Goal: Task Accomplishment & Management: Manage account settings

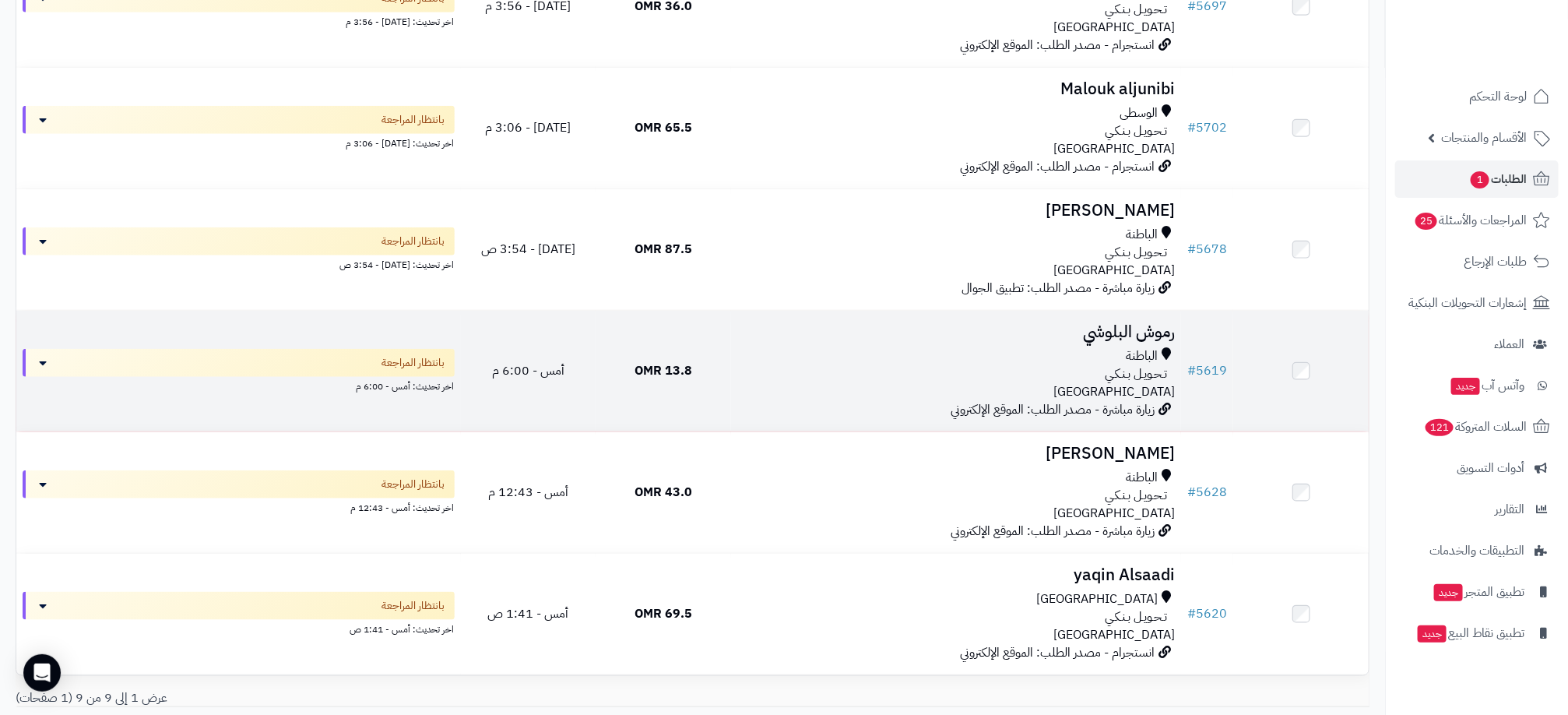
scroll to position [775, 0]
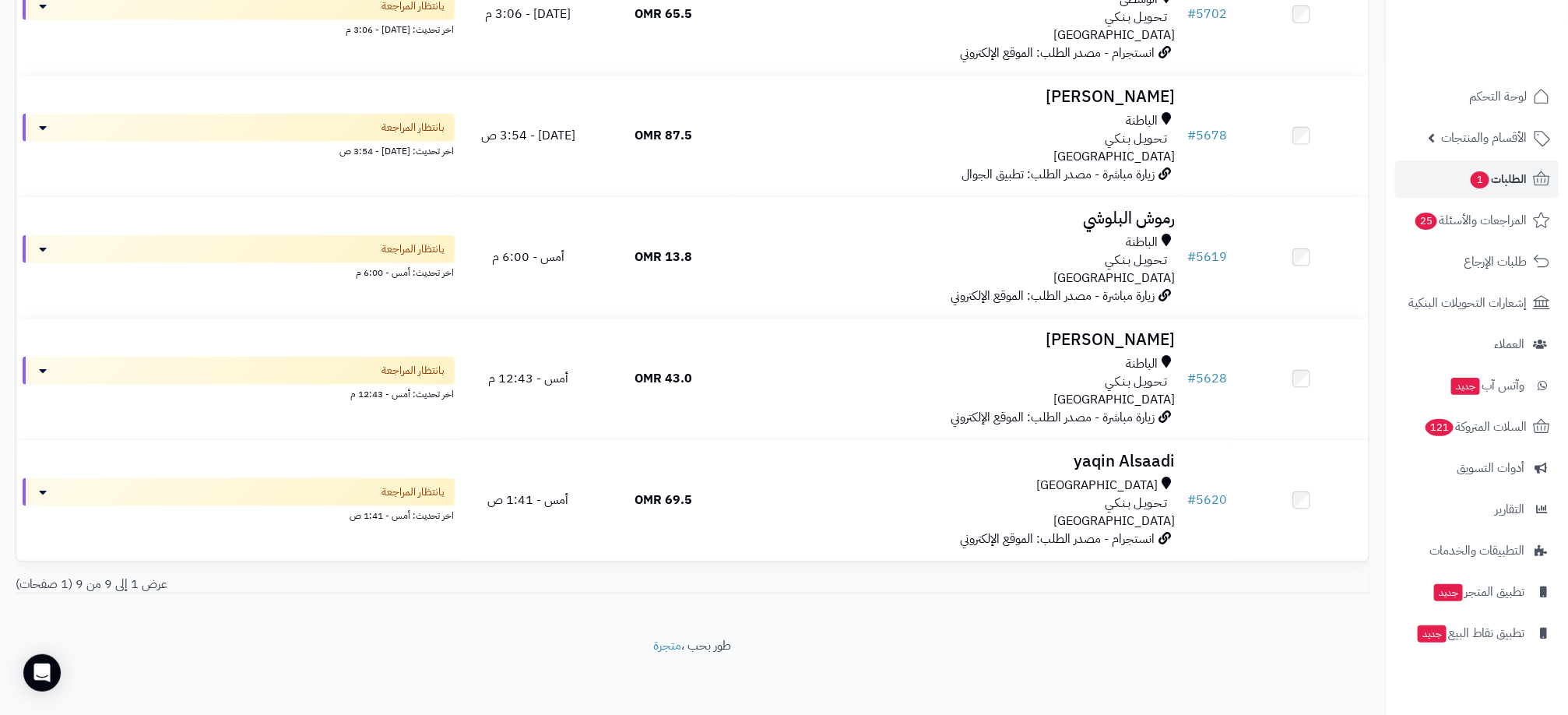
click at [1035, 652] on footer "طور بحب ، متجرة" at bounding box center [692, 675] width 1385 height 78
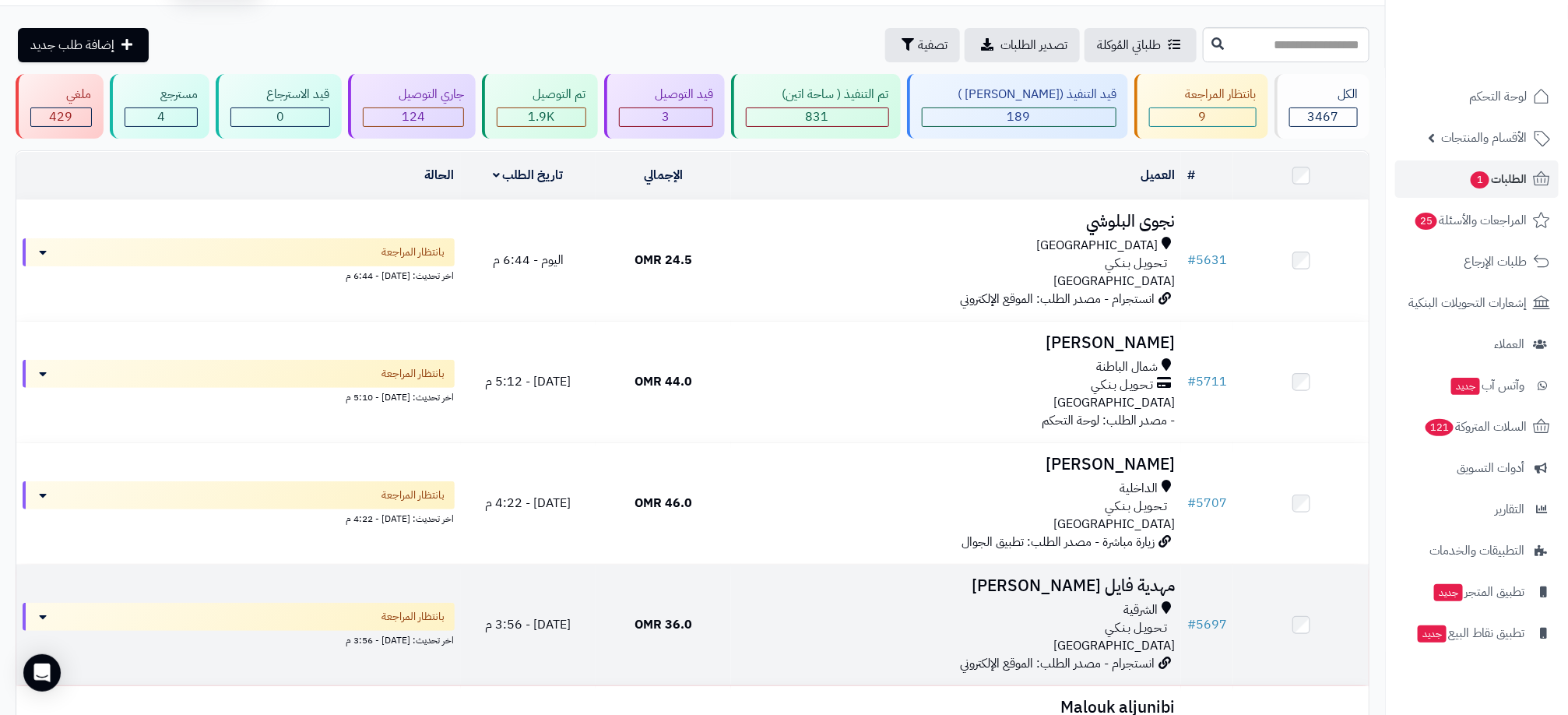
scroll to position [0, 0]
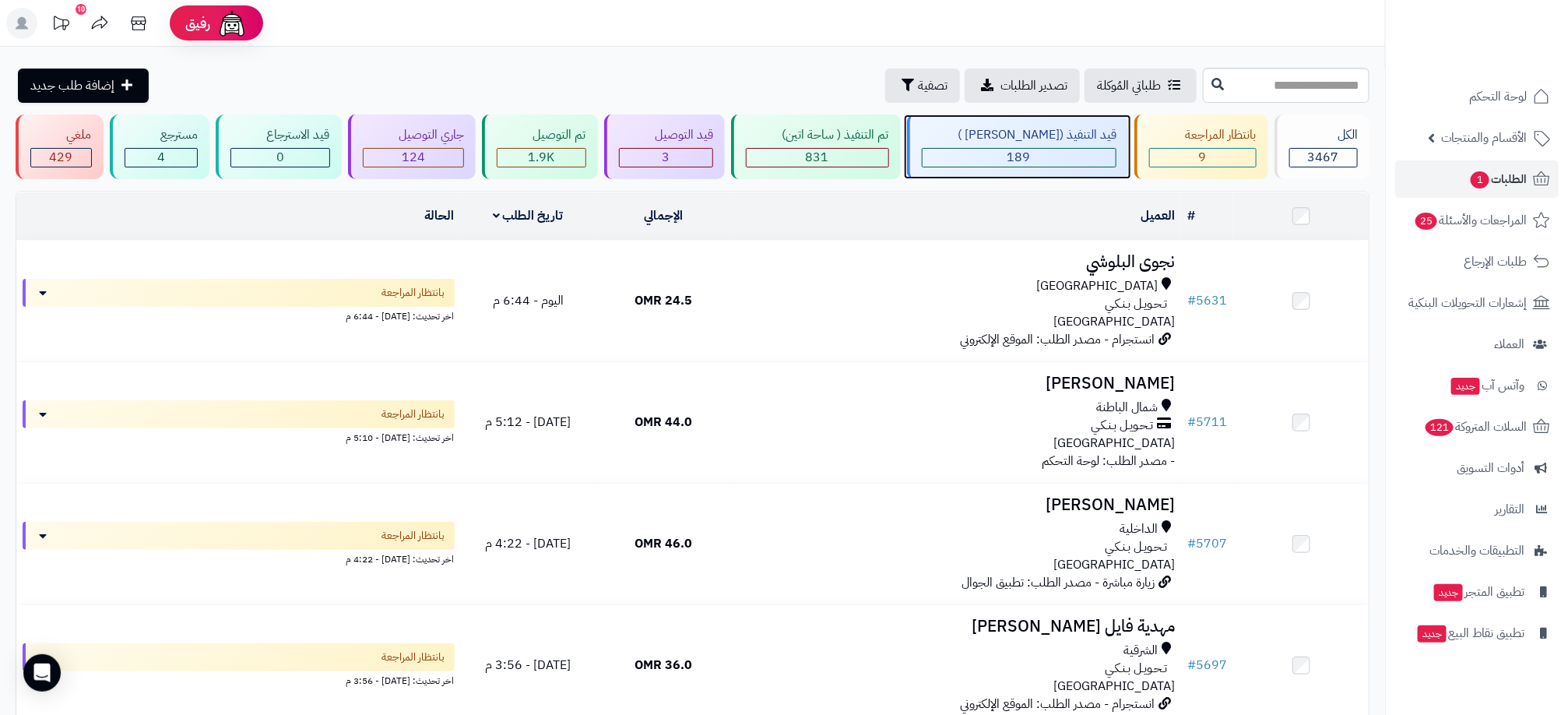
click at [1031, 148] on span "189" at bounding box center [1019, 158] width 23 height 19
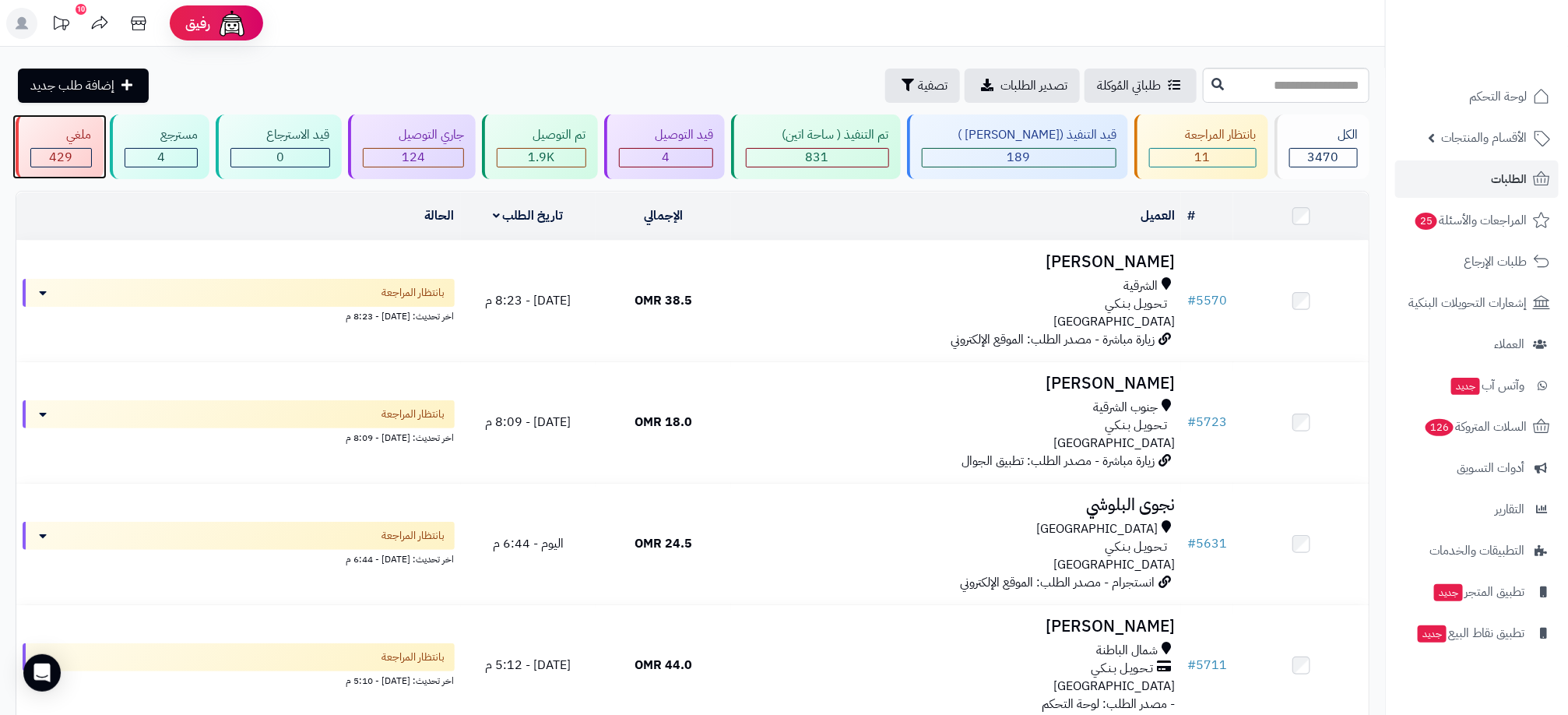
click at [87, 146] on div "ملغي 429" at bounding box center [59, 147] width 88 height 65
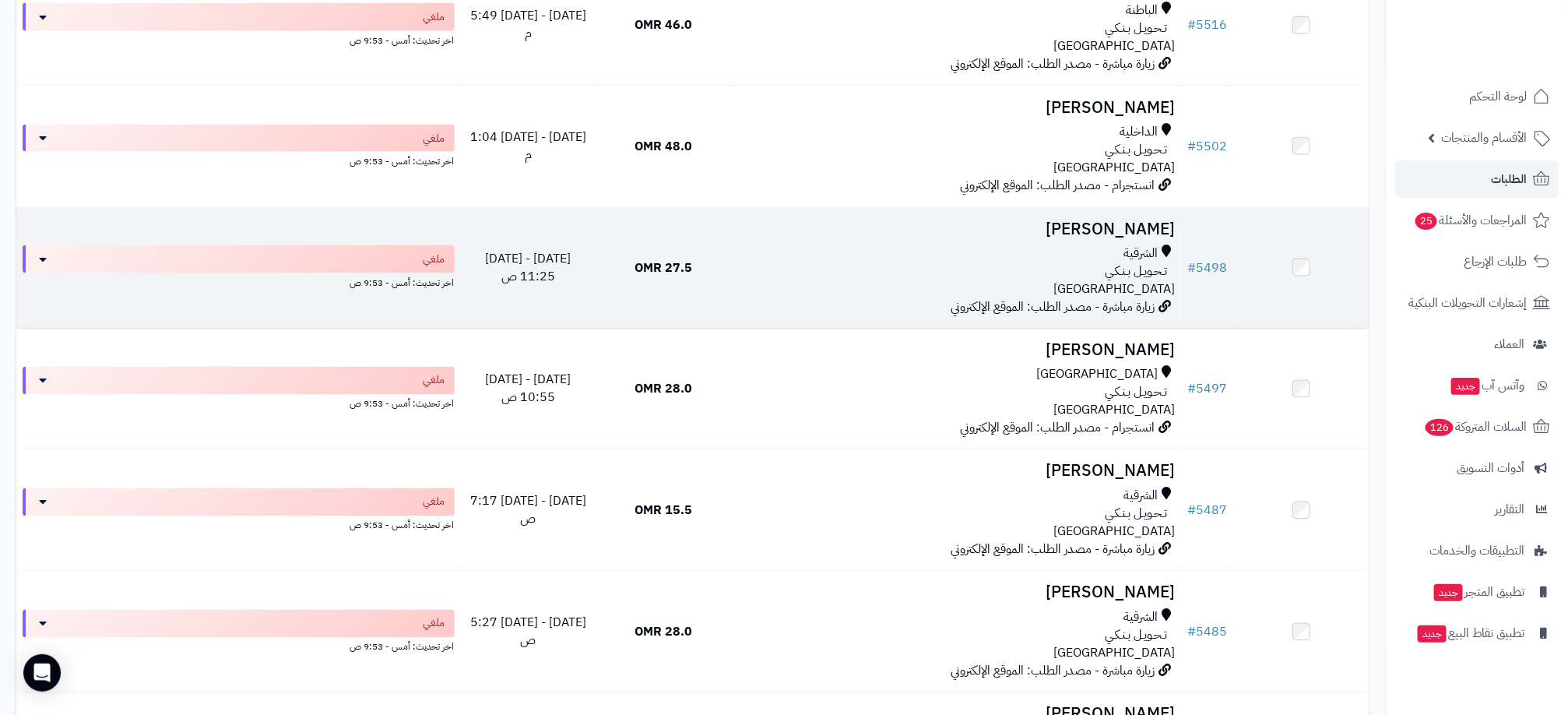
scroll to position [1284, 0]
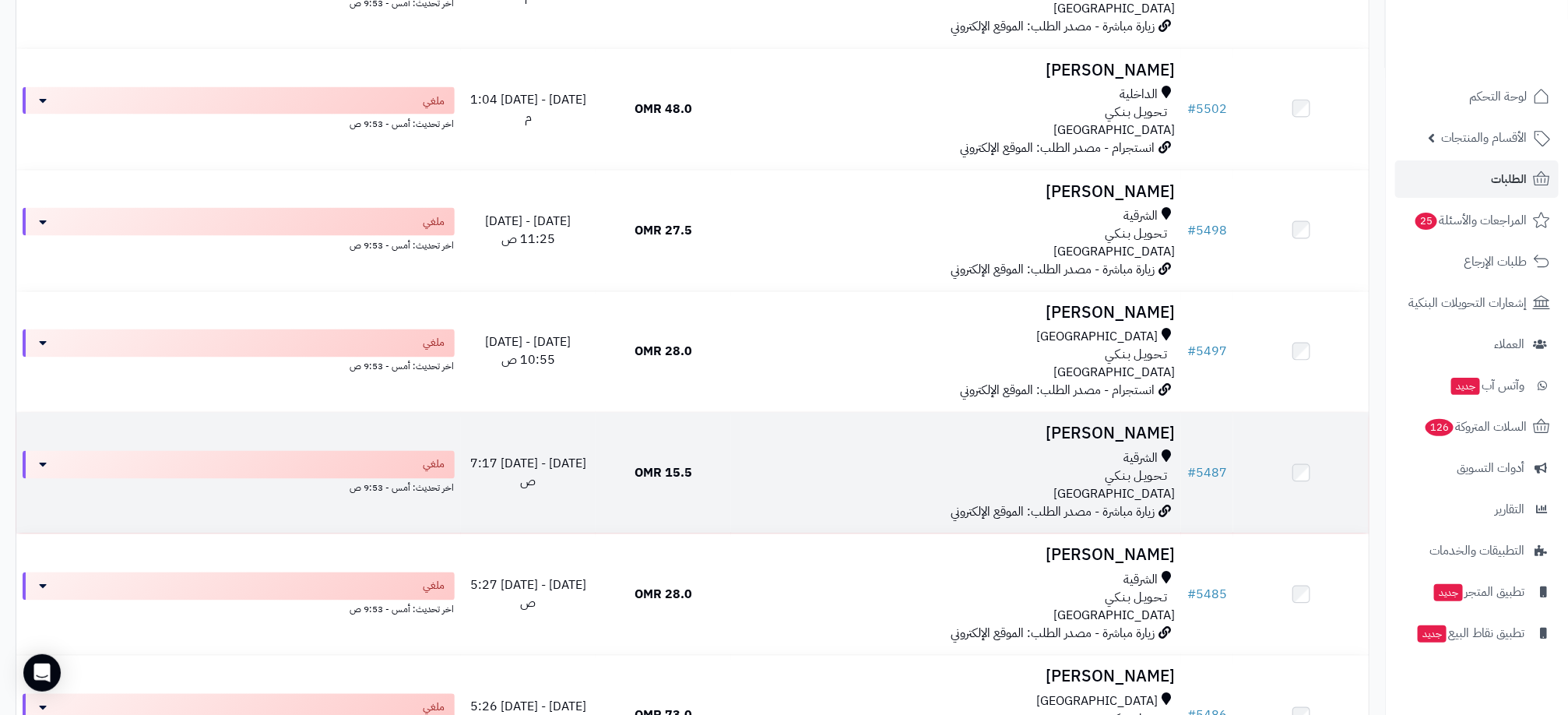
click at [830, 467] on div "الشرقية" at bounding box center [956, 459] width 438 height 18
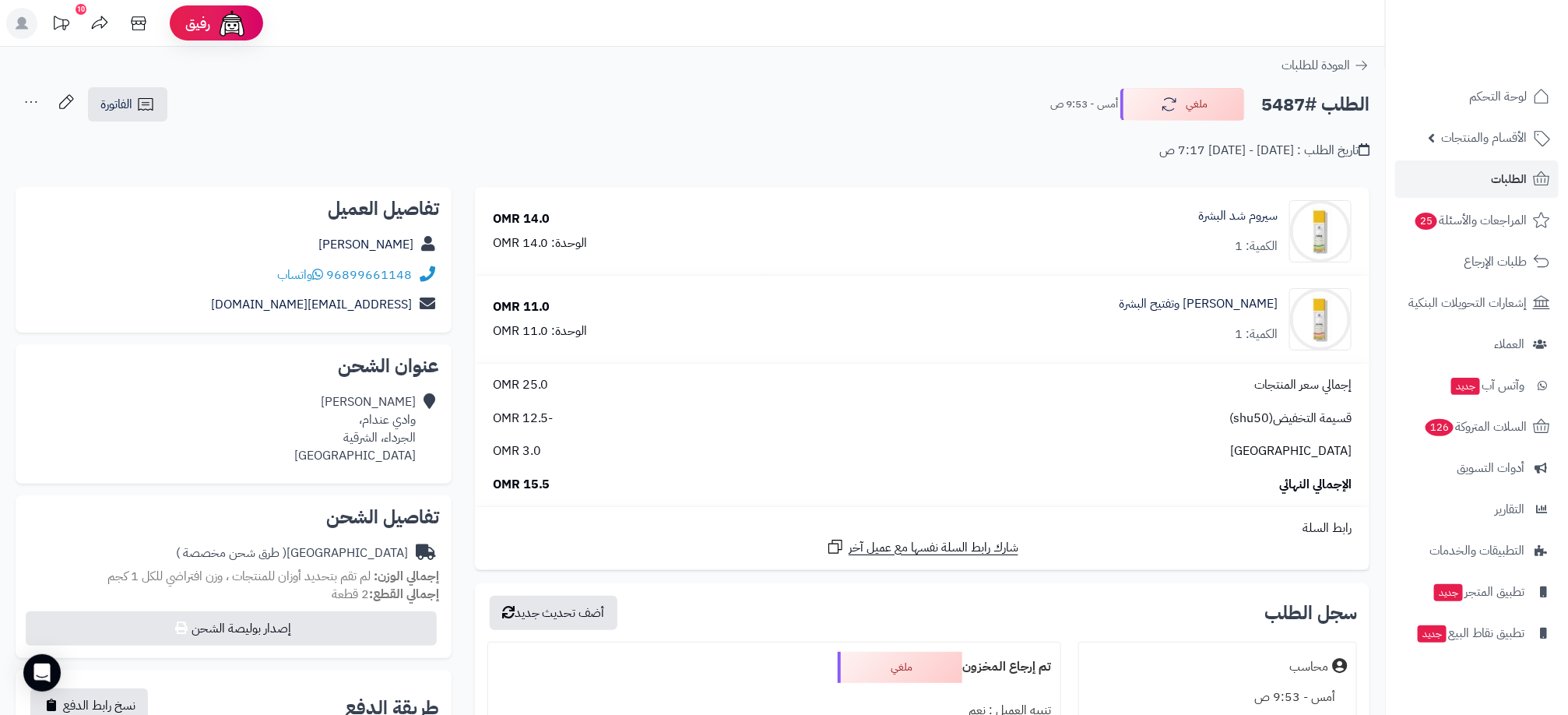
click at [82, 262] on div "96899661148 واتساب" at bounding box center [233, 275] width 411 height 30
click at [368, 237] on link "خالصه حمدون" at bounding box center [366, 245] width 95 height 19
click at [24, 156] on div "تاريخ الطلب : الأربعاء - ٢٧ أغسطس ٢٠٢٥ - 7:17 ص" at bounding box center [693, 141] width 1354 height 36
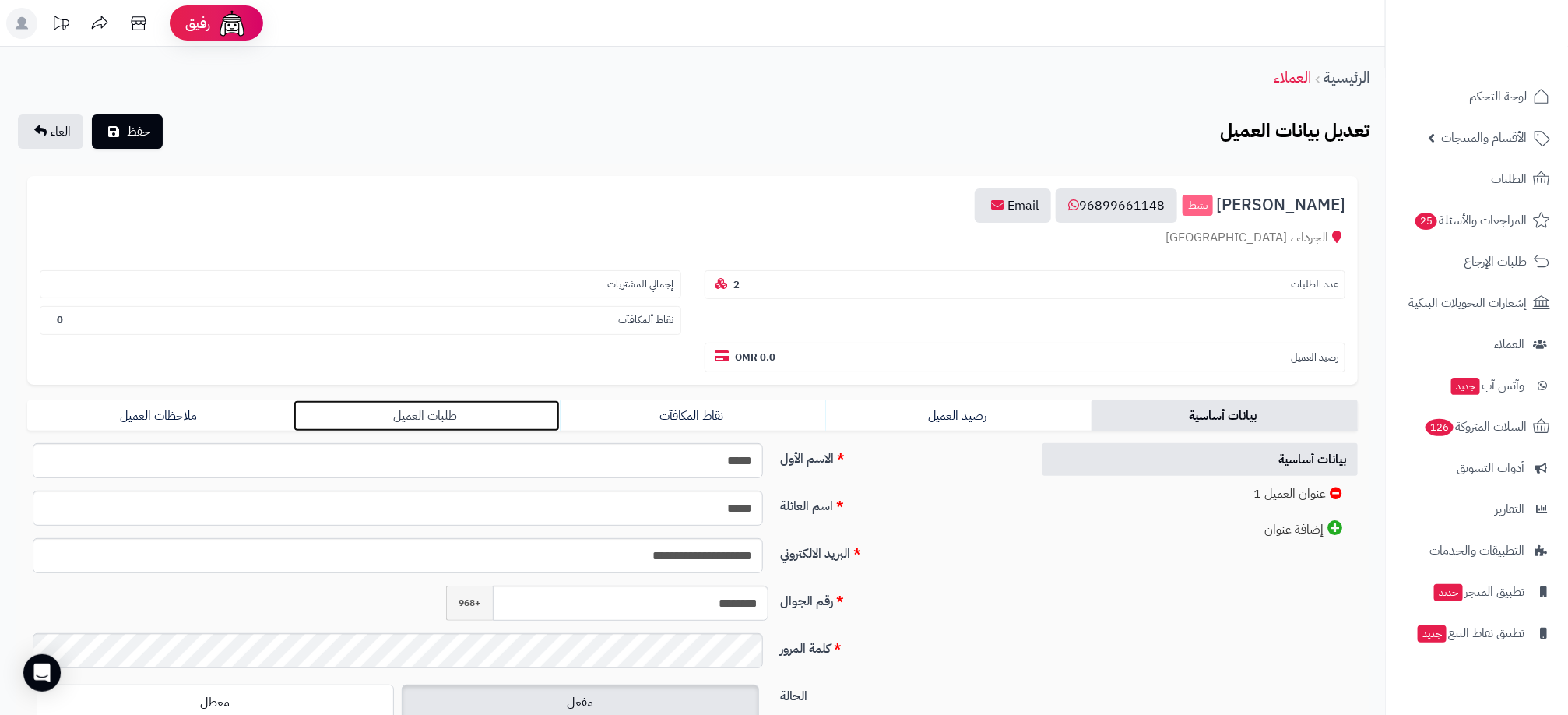
click at [440, 416] on link "طلبات العميل" at bounding box center [426, 415] width 266 height 31
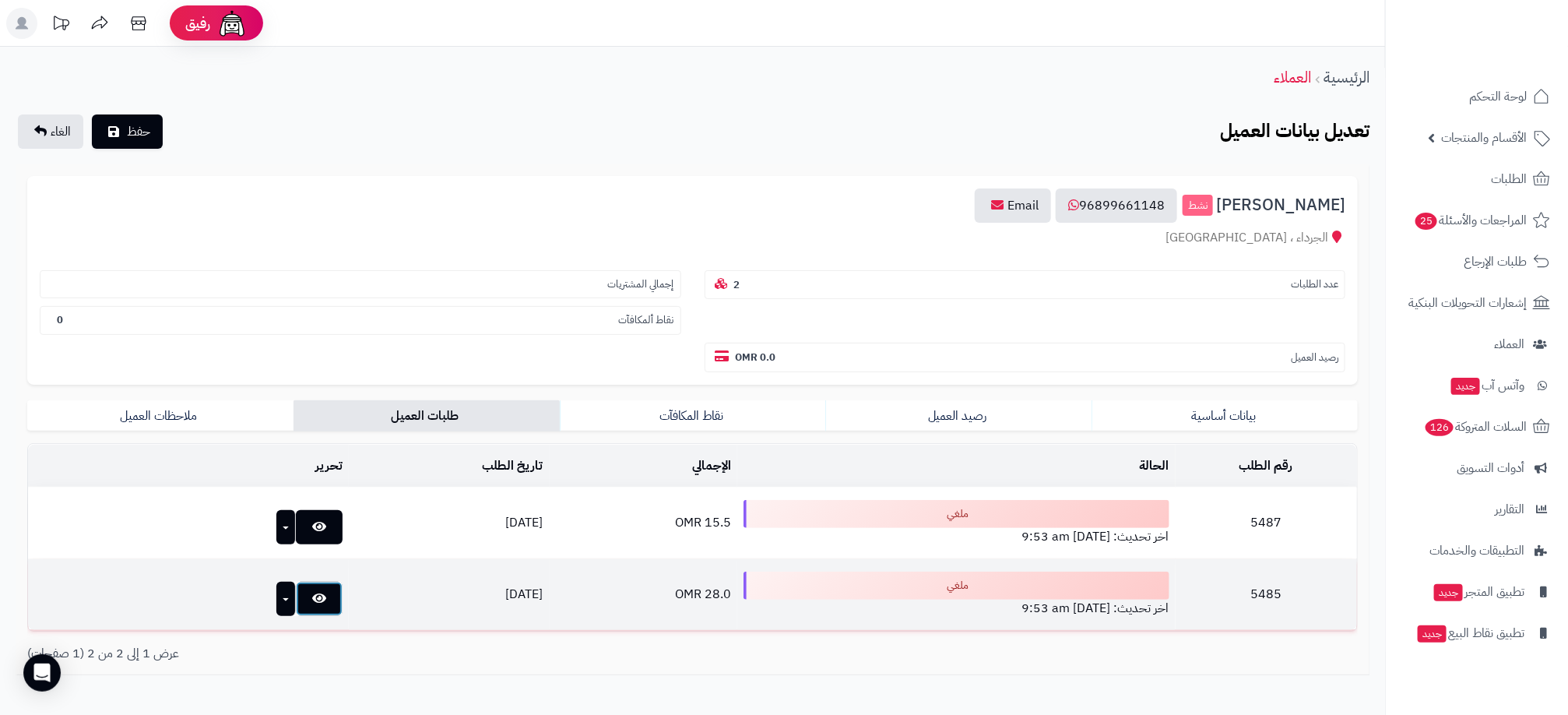
click at [296, 602] on link at bounding box center [319, 598] width 47 height 34
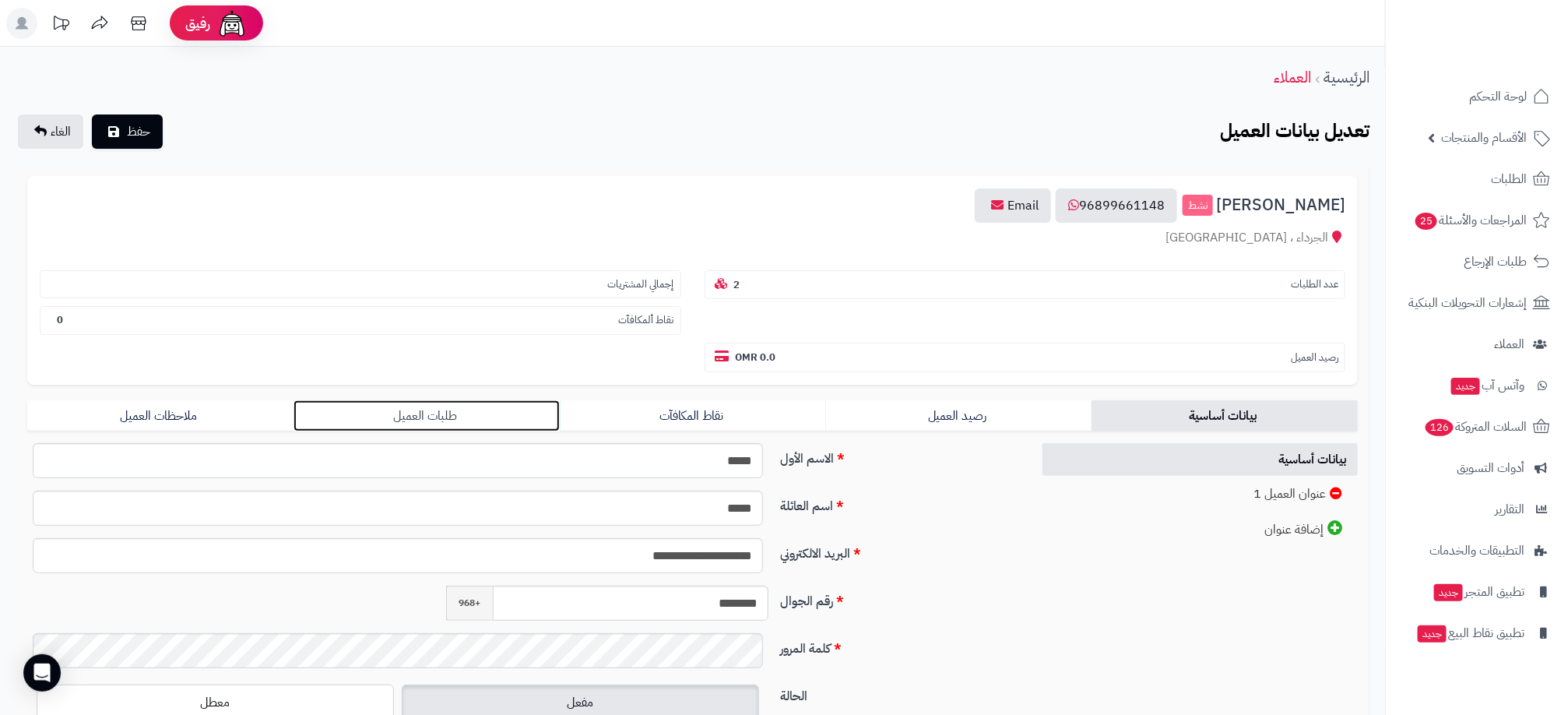
click at [433, 415] on link "طلبات العميل" at bounding box center [426, 415] width 266 height 31
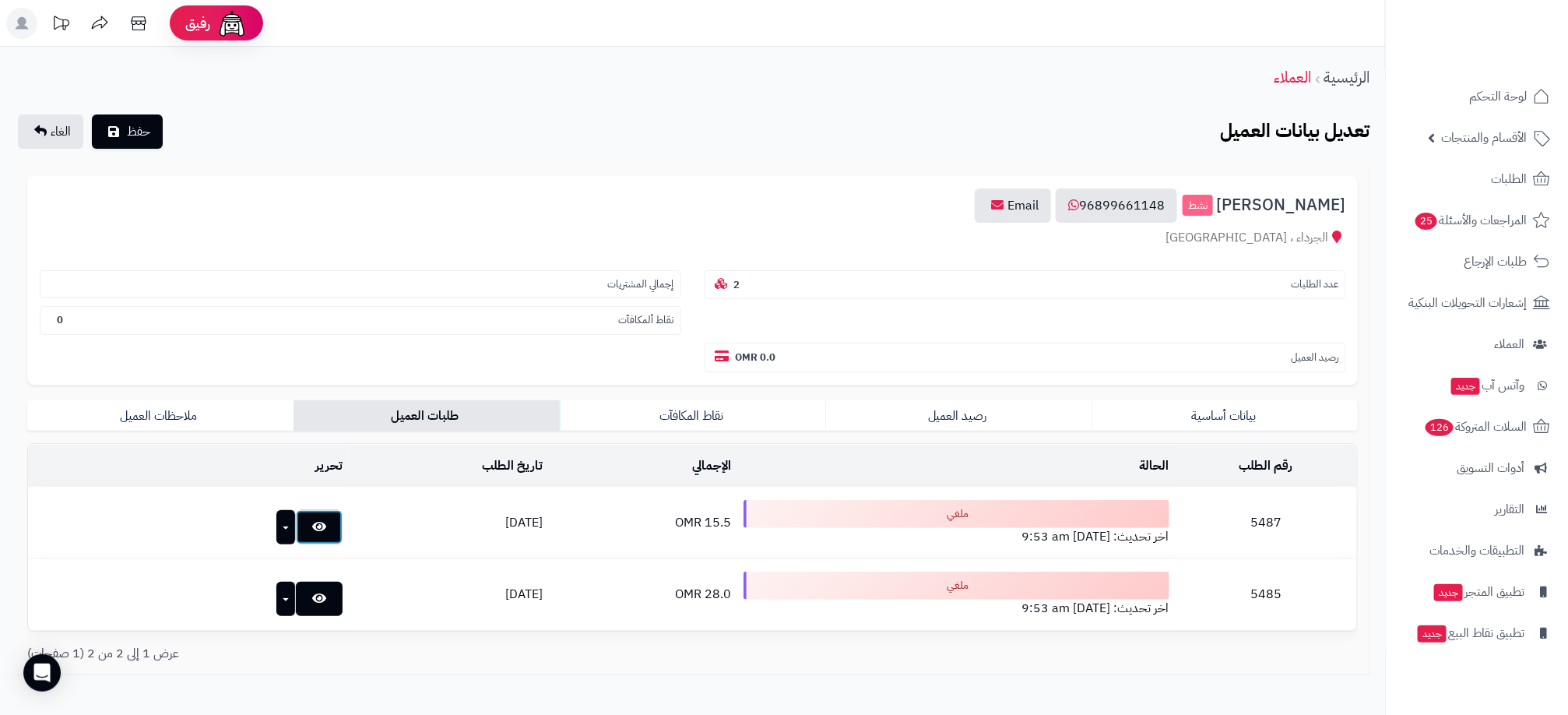
click at [296, 524] on link at bounding box center [319, 526] width 47 height 34
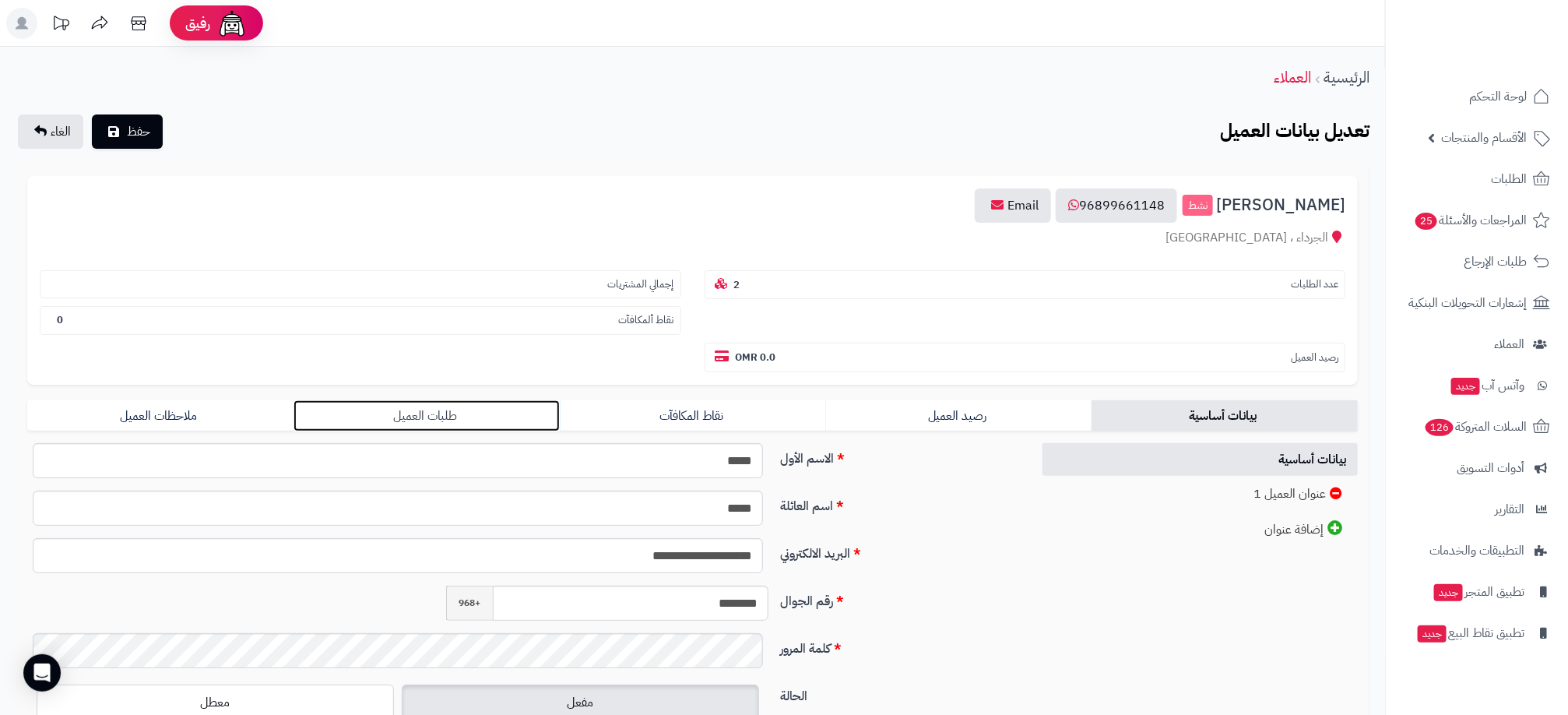
click at [451, 421] on link "طلبات العميل" at bounding box center [426, 415] width 266 height 31
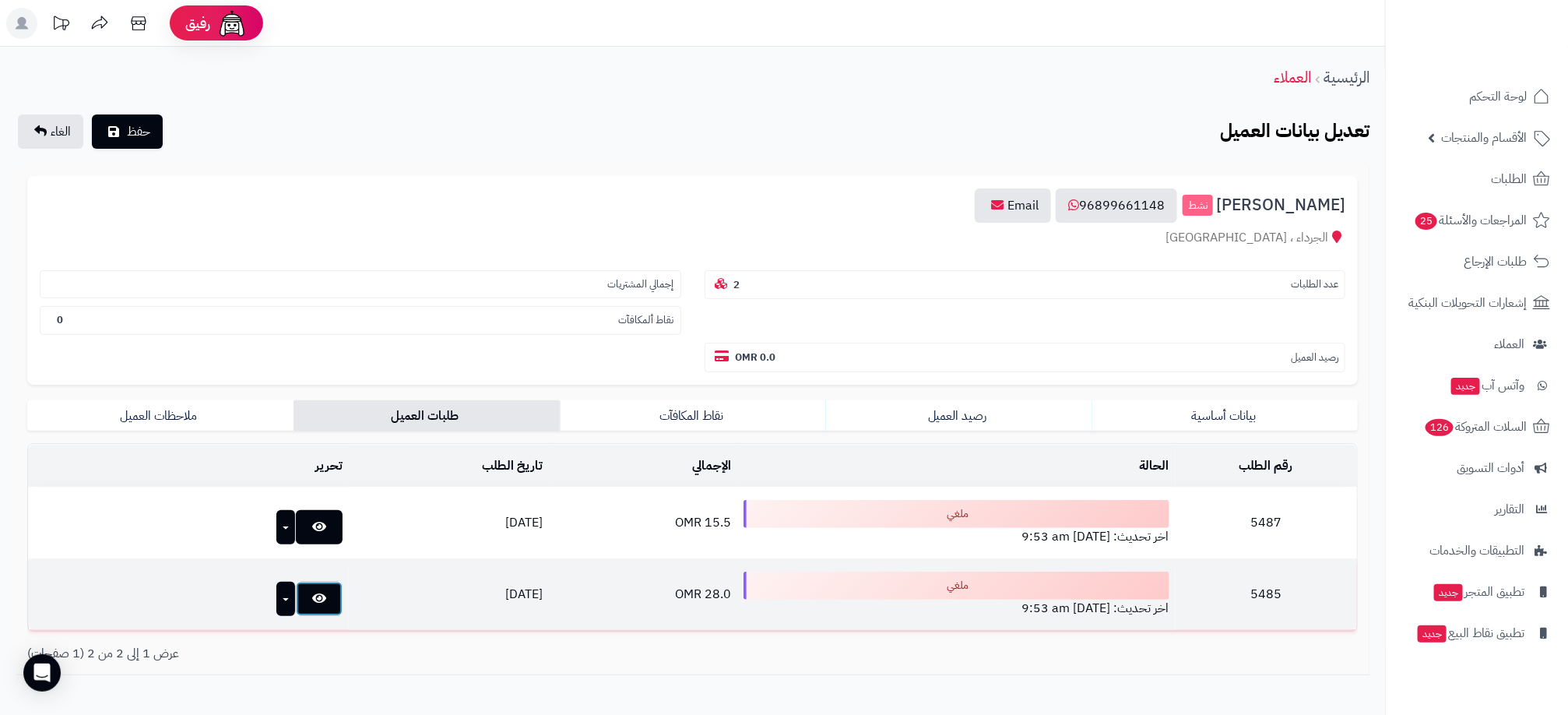
click at [296, 587] on link at bounding box center [319, 598] width 47 height 34
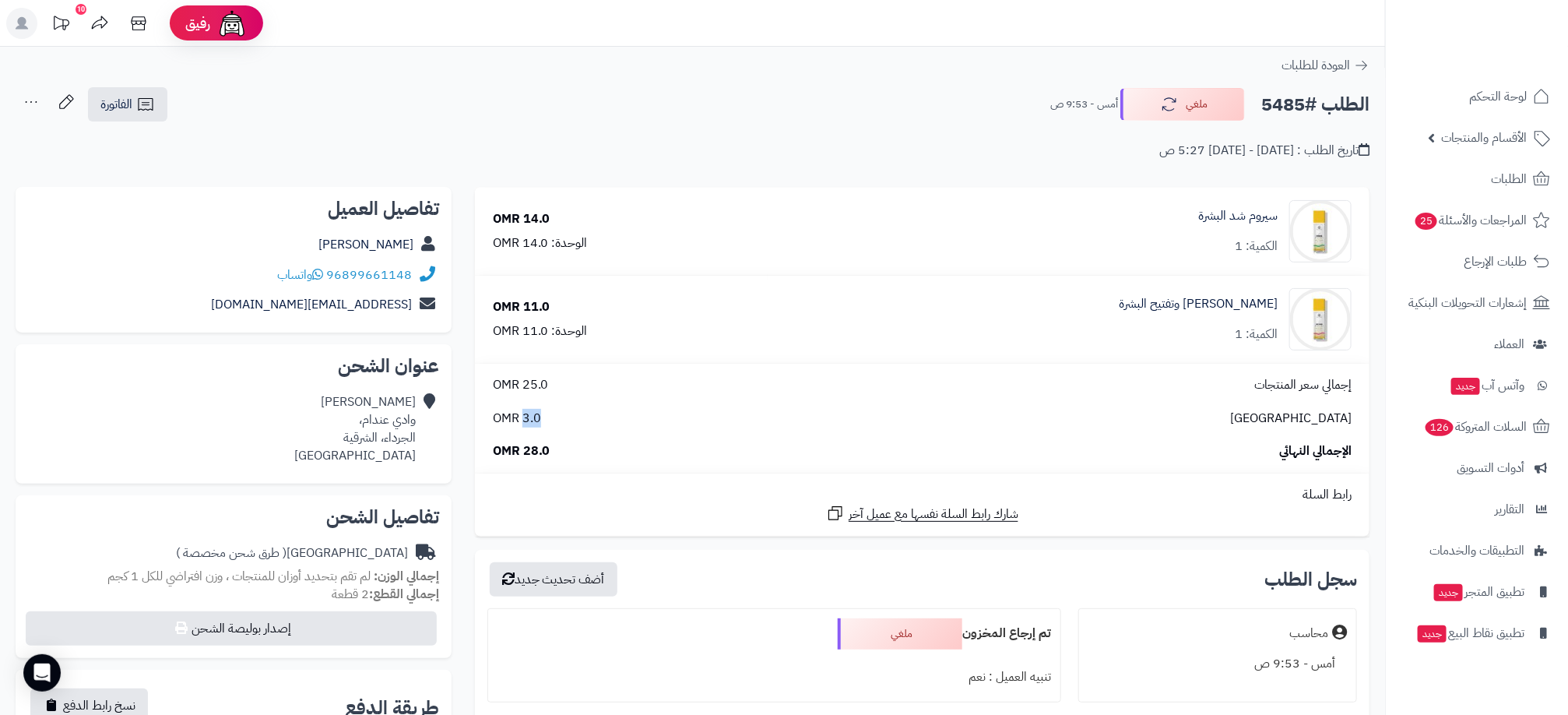
drag, startPoint x: 523, startPoint y: 414, endPoint x: 556, endPoint y: 423, distance: 34.2
click at [556, 423] on div "عمان 3.0 OMR" at bounding box center [922, 419] width 882 height 18
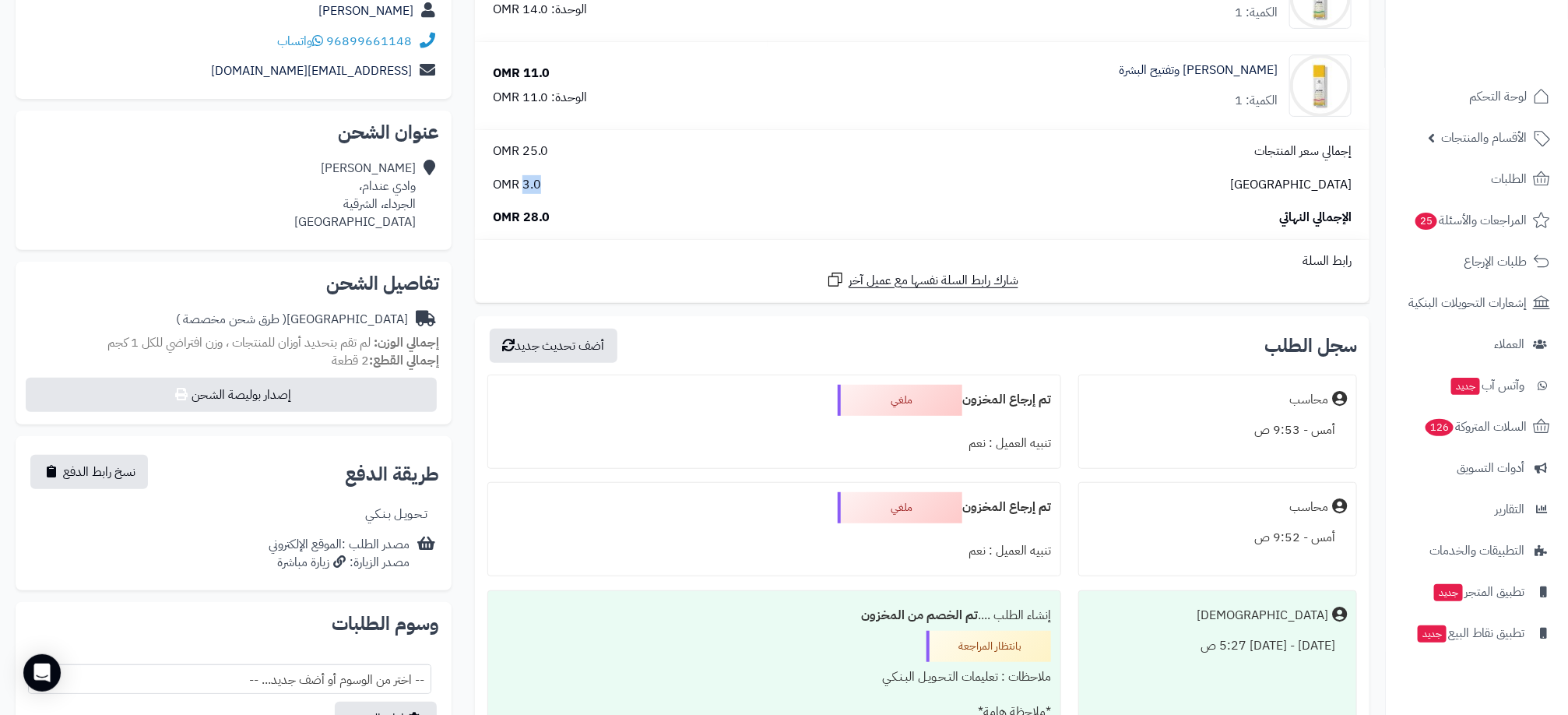
scroll to position [117, 0]
